Goal: Information Seeking & Learning: Learn about a topic

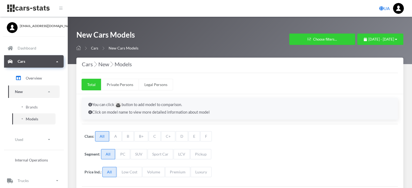
select select "25"
select select "RENAULT"
click at [31, 105] on span "Brands" at bounding box center [32, 107] width 12 height 6
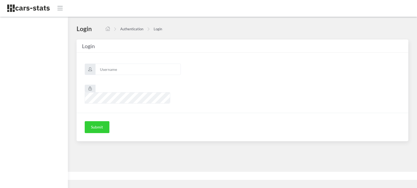
scroll to position [4, 4]
type input "awt"
click at [101, 121] on button "Submit" at bounding box center [97, 127] width 25 height 12
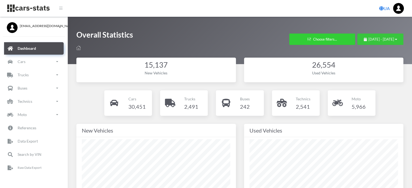
click at [369, 38] on span "[DATE] - [DATE]" at bounding box center [382, 39] width 26 height 4
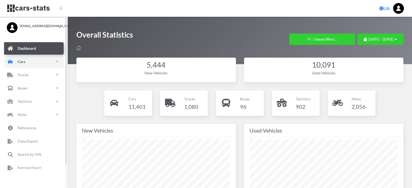
click at [40, 64] on link "Cars" at bounding box center [34, 62] width 60 height 12
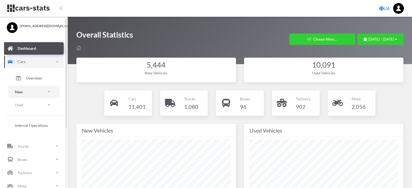
click at [39, 93] on link "New" at bounding box center [34, 92] width 52 height 12
click at [35, 107] on span "Brands" at bounding box center [32, 107] width 12 height 6
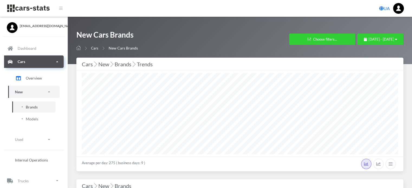
select select "25"
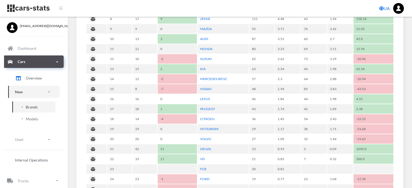
scroll to position [353, 0]
